Goal: Task Accomplishment & Management: Complete application form

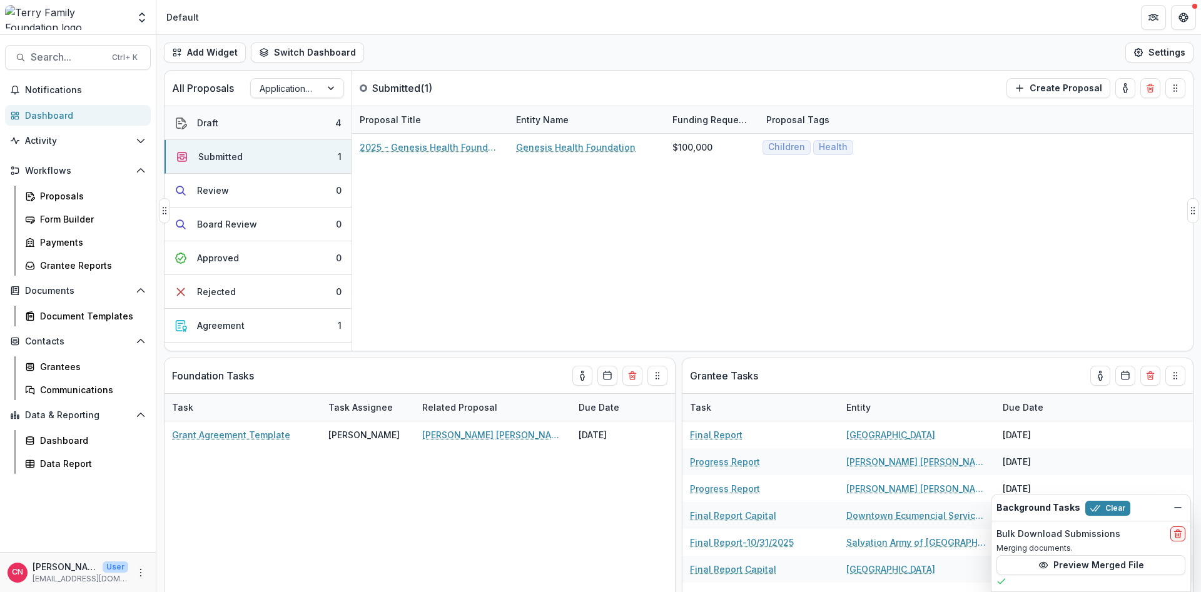
click at [215, 121] on div "Draft" at bounding box center [207, 122] width 21 height 13
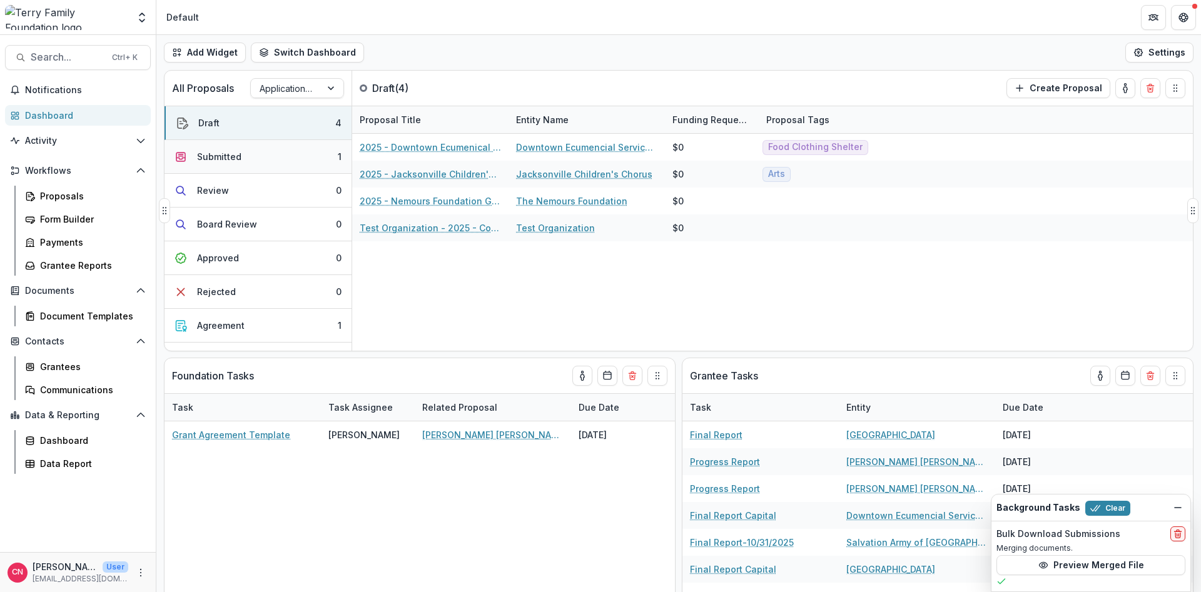
click at [226, 156] on div "Submitted" at bounding box center [219, 156] width 44 height 13
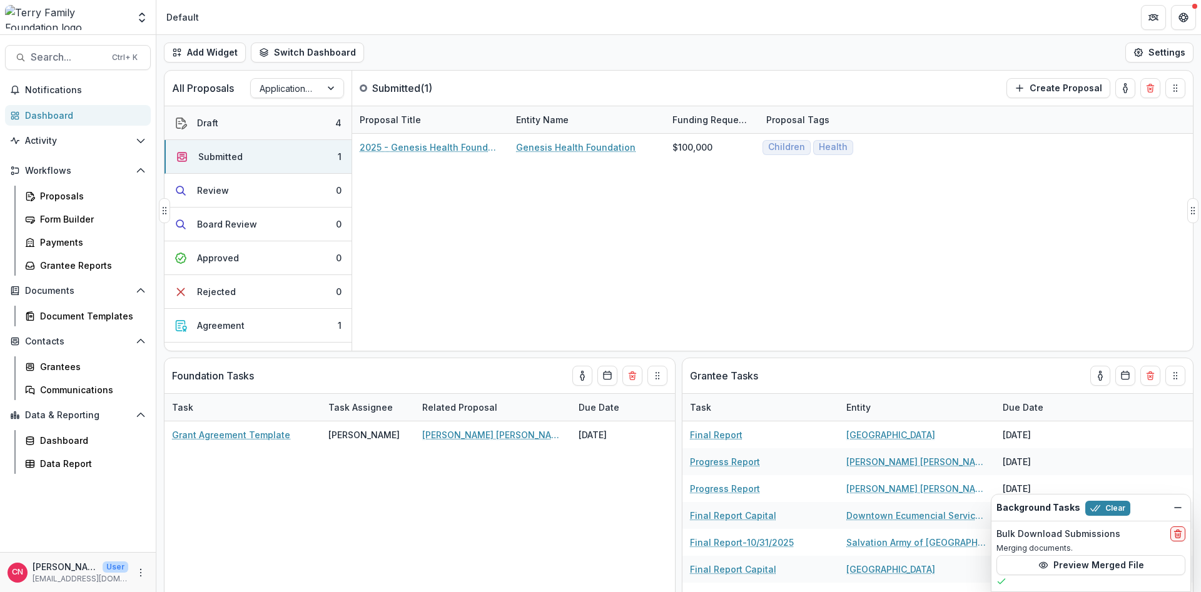
click at [216, 118] on div "Draft" at bounding box center [207, 122] width 21 height 13
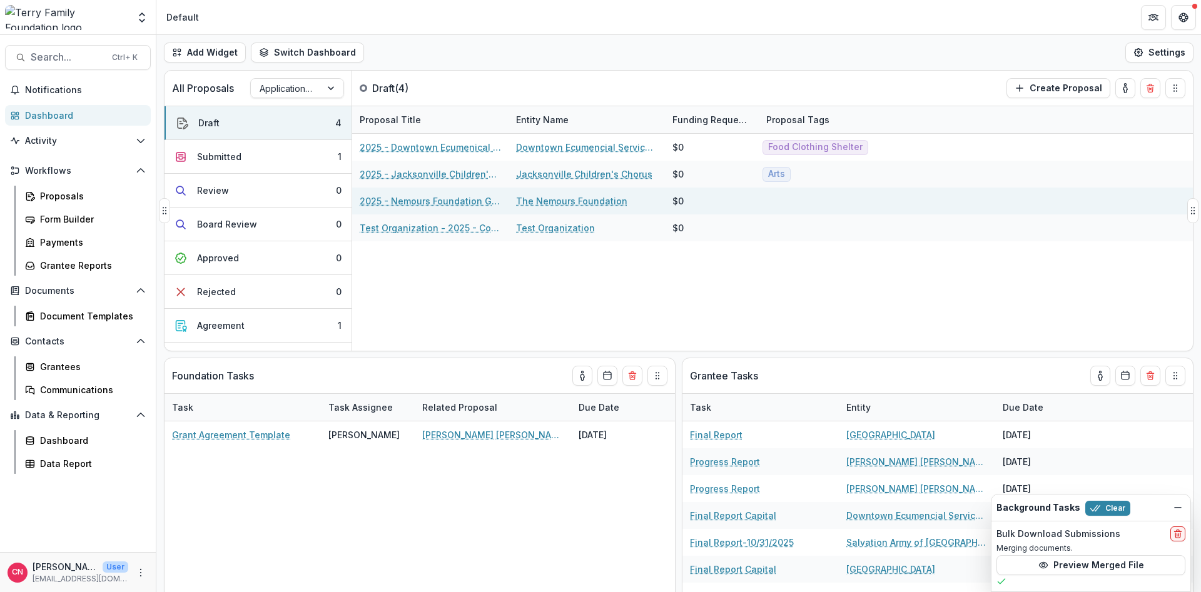
click at [469, 200] on link "2025 - Nemours Foundation Grant Application Form - Program or Project" at bounding box center [430, 201] width 141 height 13
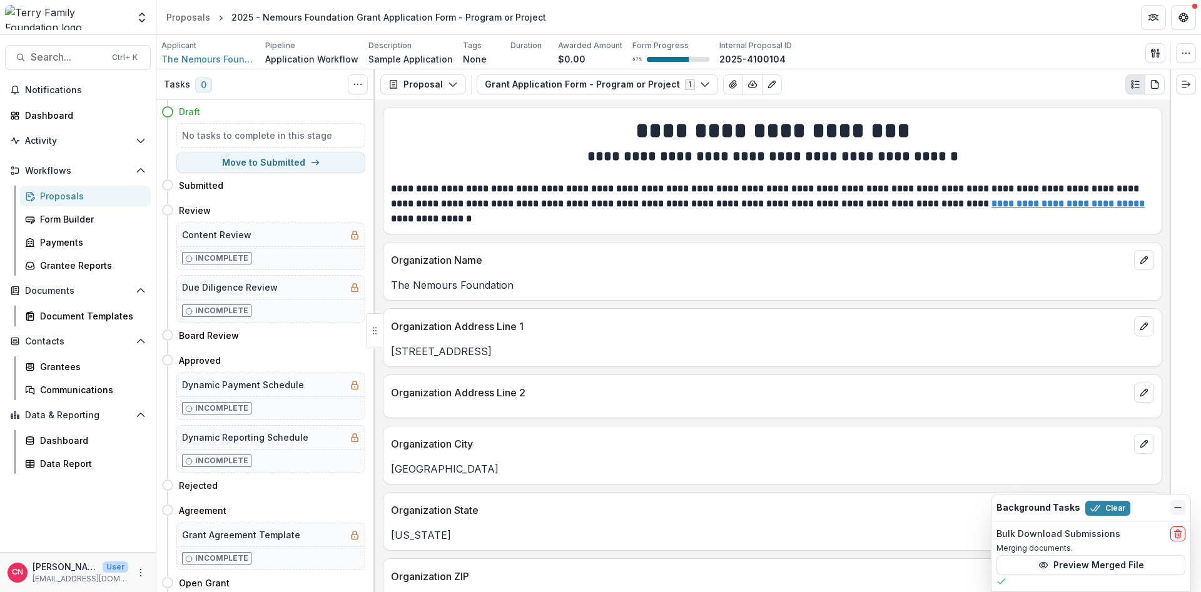
click at [1181, 505] on icon "Dismiss" at bounding box center [1178, 508] width 10 height 10
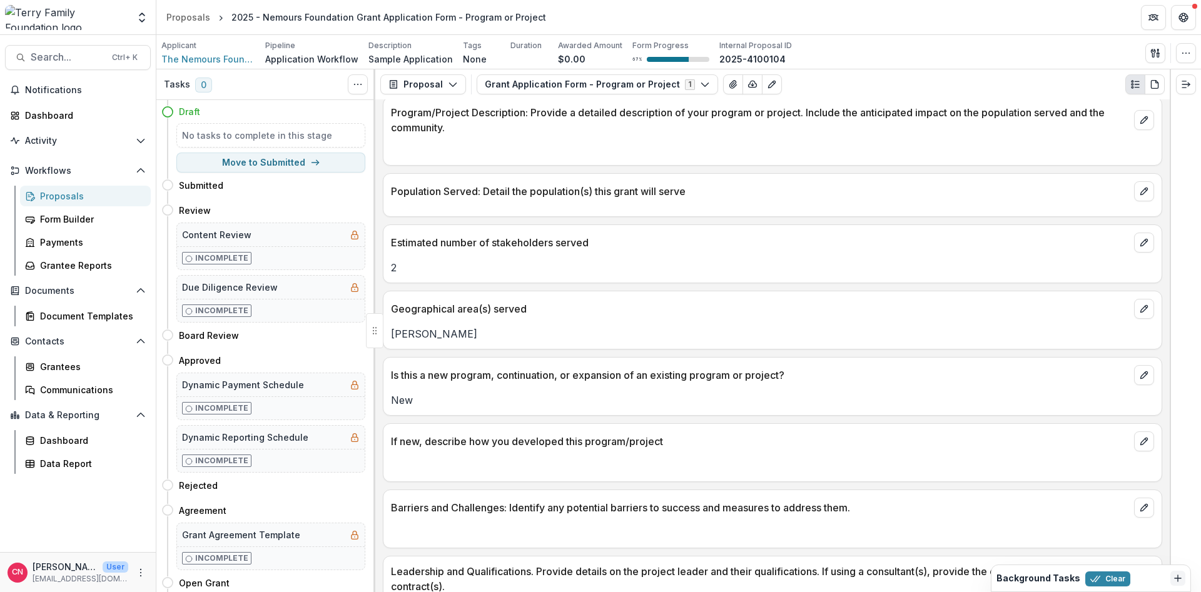
scroll to position [2552, 0]
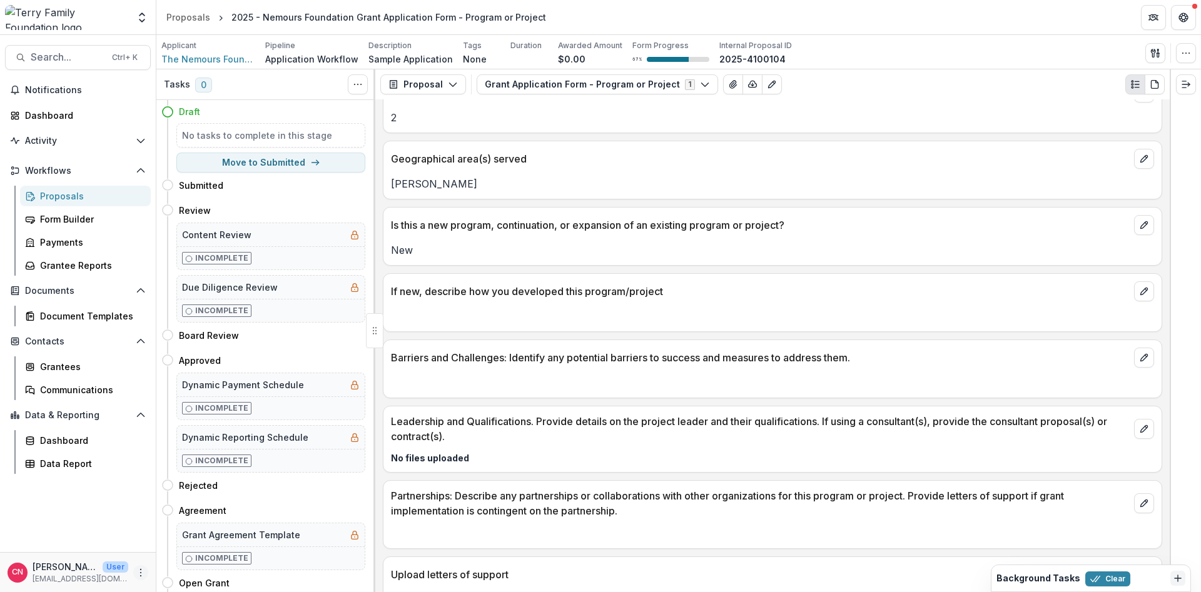
click at [143, 567] on button "More" at bounding box center [140, 572] width 15 height 15
click at [228, 563] on button "Logout" at bounding box center [223, 567] width 134 height 21
